Goal: Task Accomplishment & Management: Manage account settings

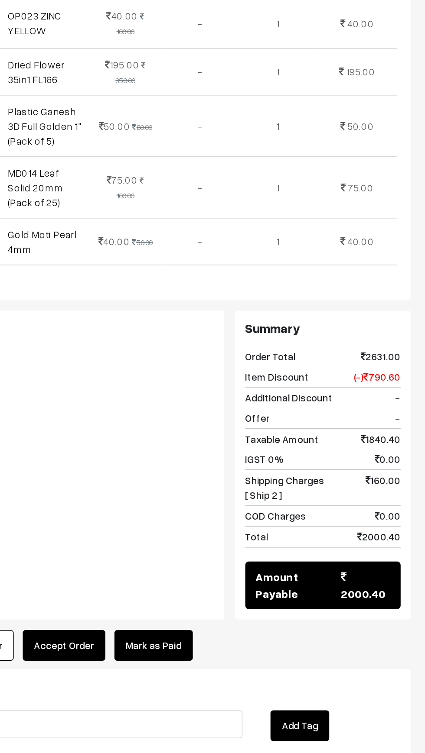
scroll to position [937, 0]
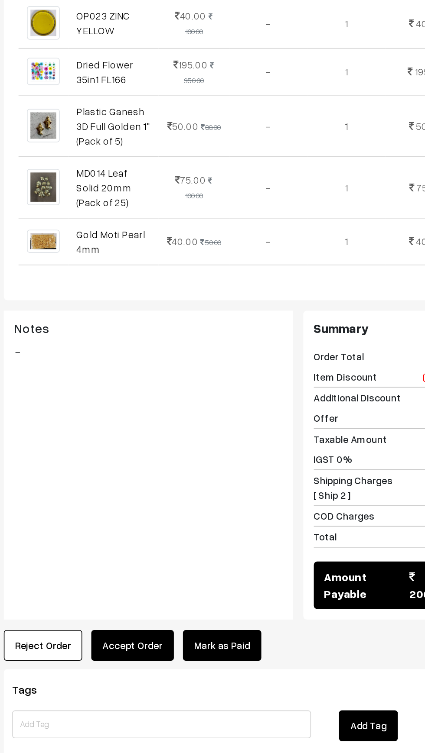
click at [258, 656] on link "Mark as Paid" at bounding box center [256, 665] width 49 height 19
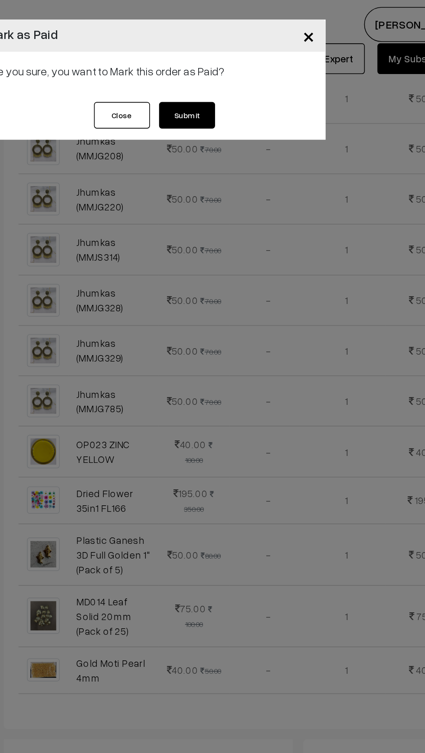
click at [245, 72] on button "Submit" at bounding box center [235, 71] width 35 height 16
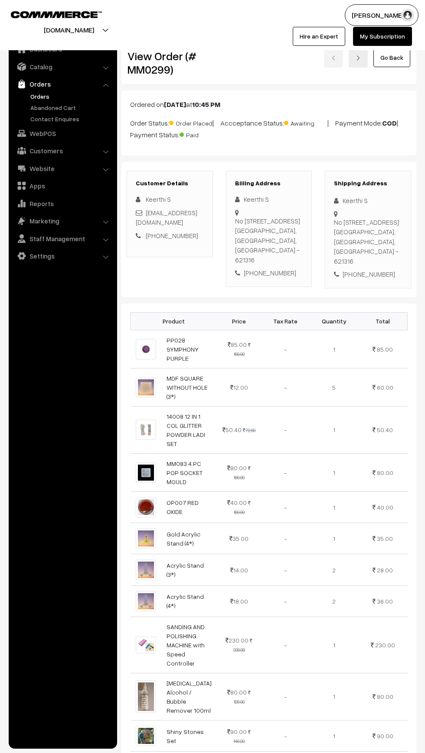
scroll to position [939, 0]
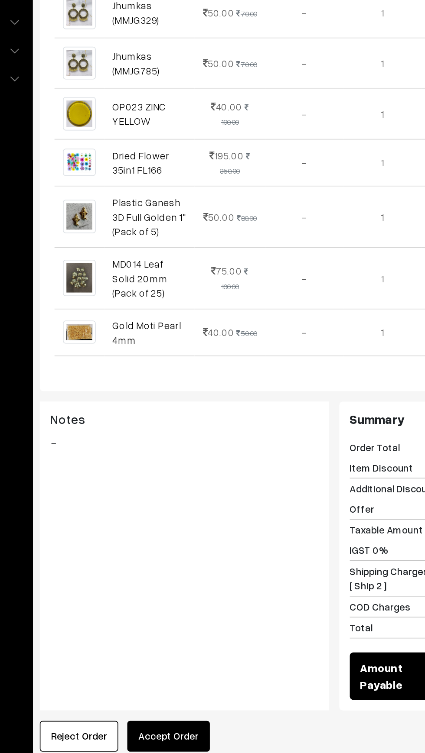
click at [221, 656] on button "Accept Order" at bounding box center [200, 665] width 51 height 19
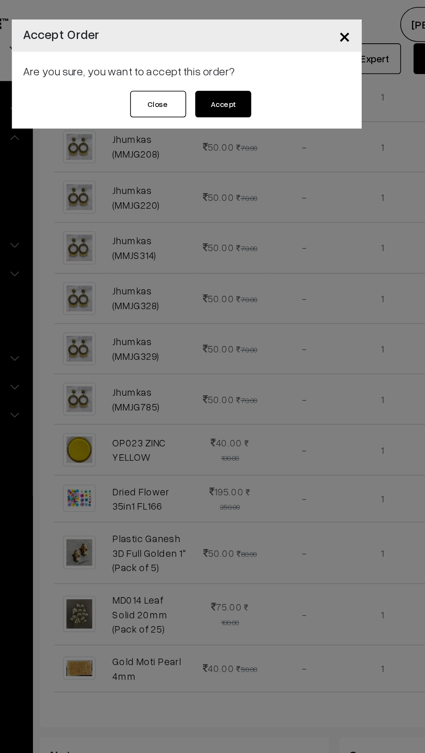
click at [246, 71] on button "Accept" at bounding box center [235, 64] width 35 height 16
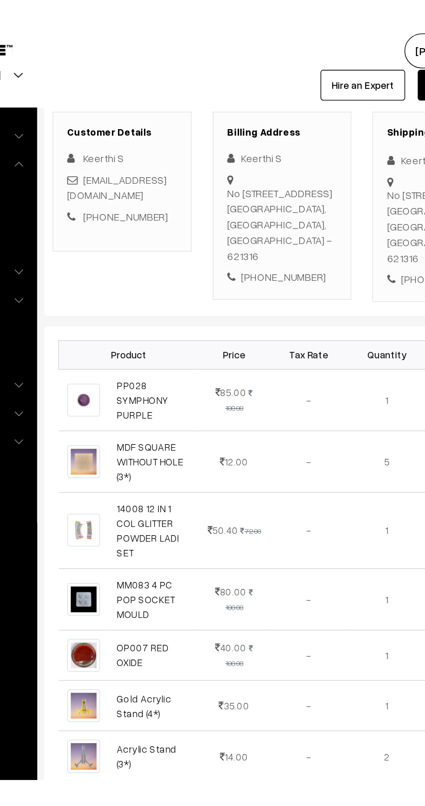
scroll to position [105, 0]
